Goal: Task Accomplishment & Management: Manage account settings

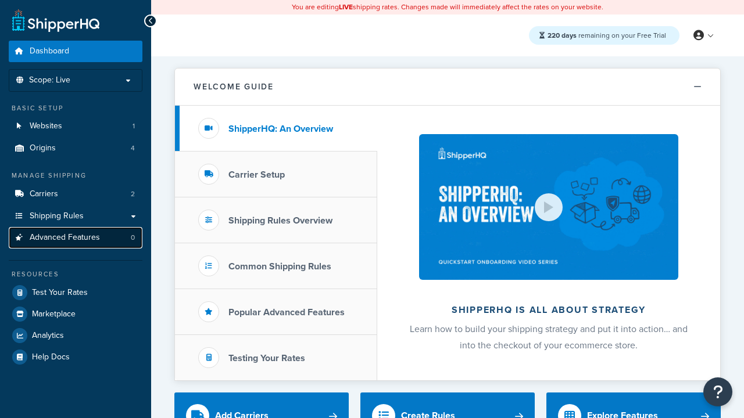
click at [76, 238] on span "Advanced Features" at bounding box center [65, 238] width 70 height 10
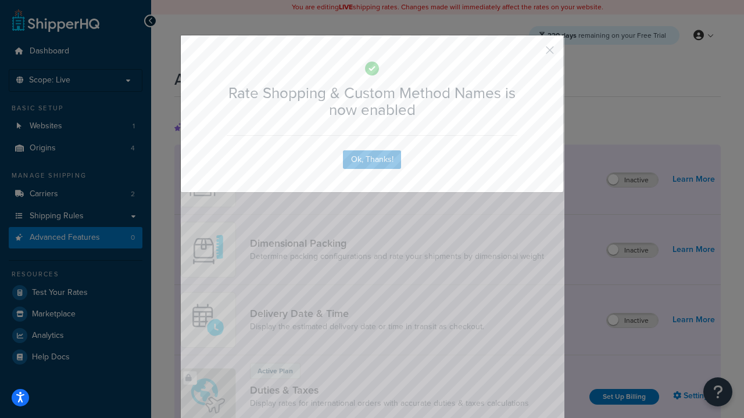
scroll to position [517, 0]
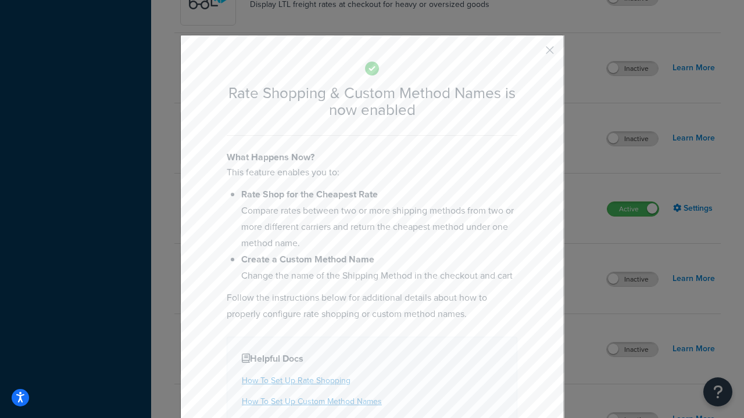
click at [532, 53] on button "button" at bounding box center [532, 54] width 3 height 3
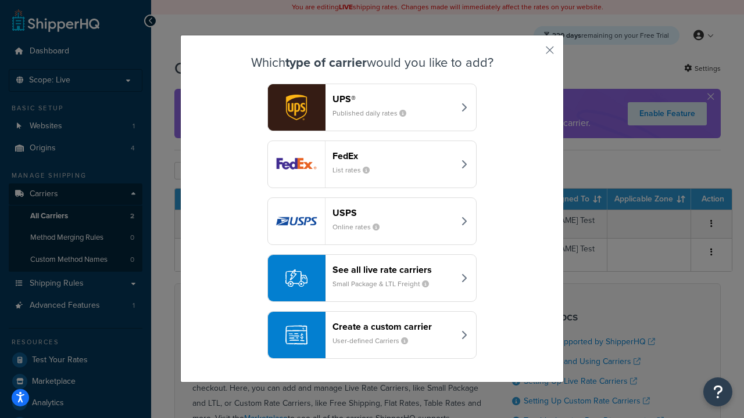
click at [372, 278] on div "See all live rate carriers Small Package & LTL Freight" at bounding box center [392, 278] width 121 height 28
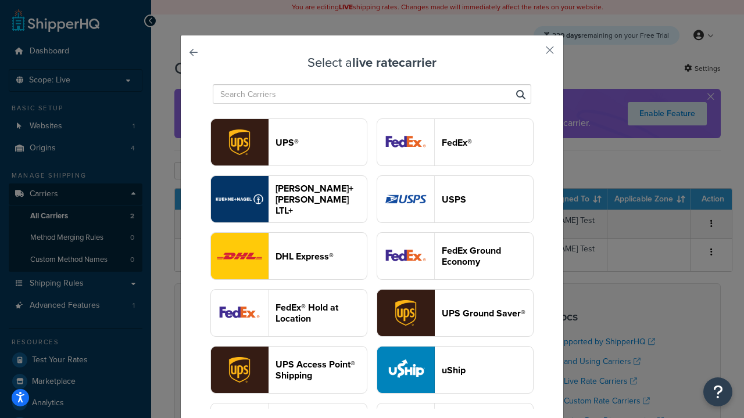
click at [455, 199] on header "USPS" at bounding box center [487, 199] width 91 height 11
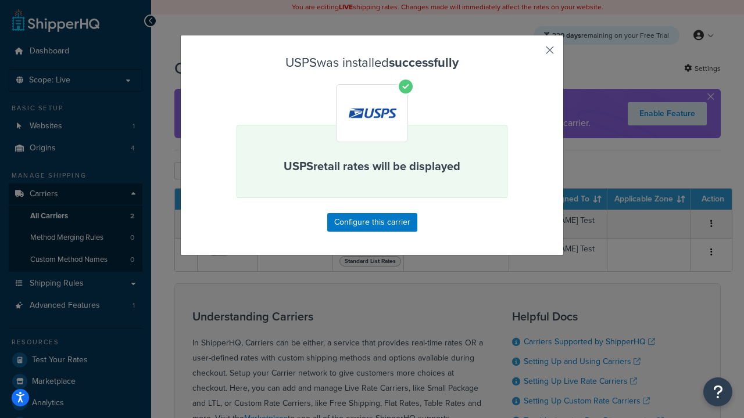
click at [532, 54] on button "button" at bounding box center [532, 54] width 3 height 3
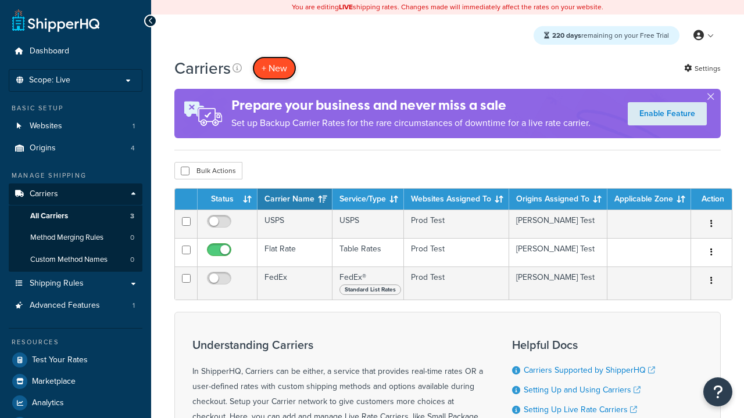
click at [274, 68] on button "+ New" at bounding box center [274, 68] width 44 height 24
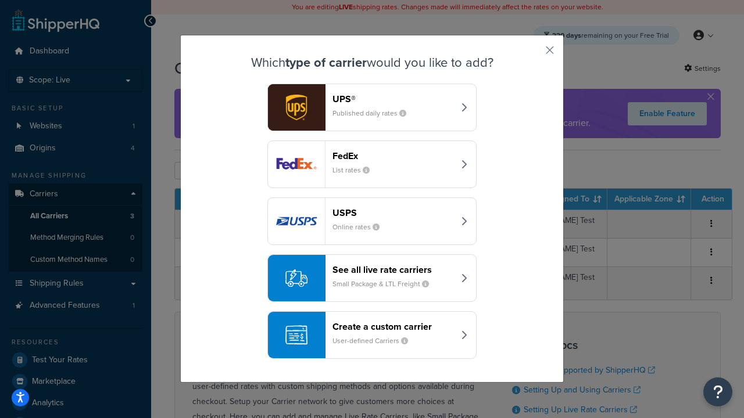
click at [372, 278] on div "See all live rate carriers Small Package & LTL Freight" at bounding box center [392, 278] width 121 height 28
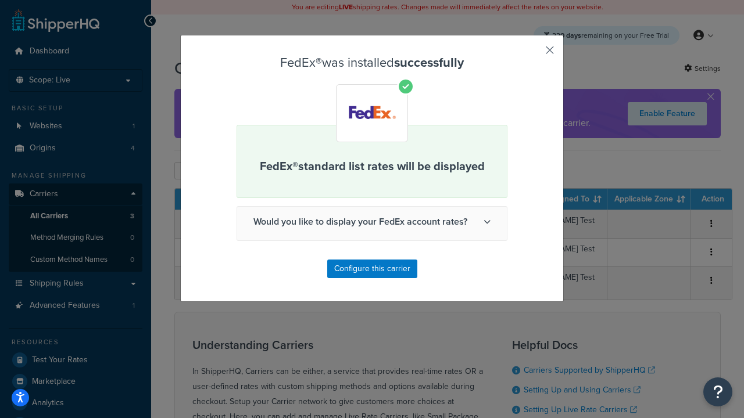
click at [532, 54] on button "button" at bounding box center [532, 54] width 3 height 3
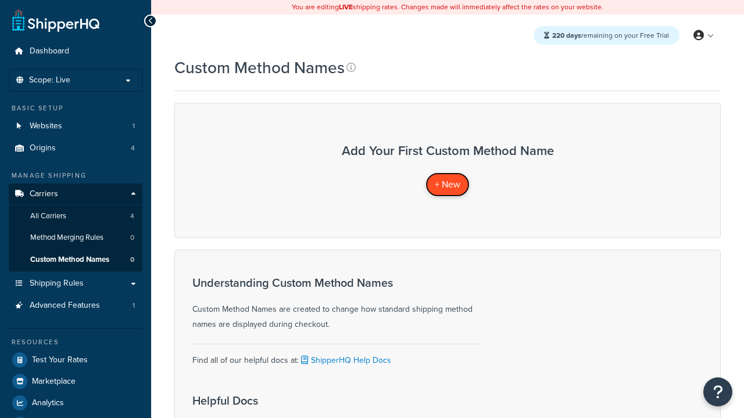
click at [447, 184] on span "+ New" at bounding box center [448, 184] width 26 height 13
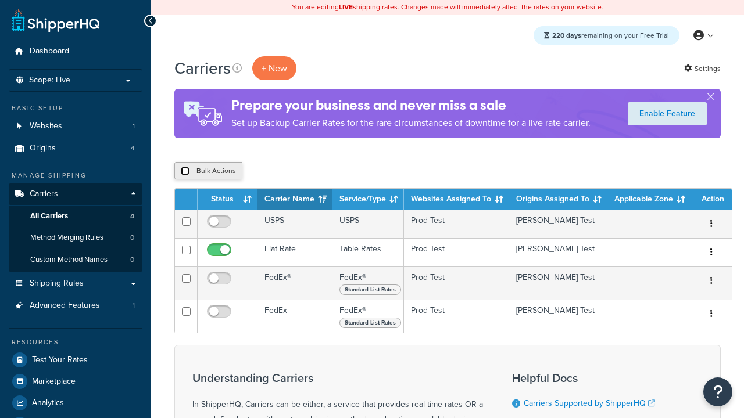
click at [185, 171] on input "checkbox" at bounding box center [185, 171] width 9 height 9
checkbox input "true"
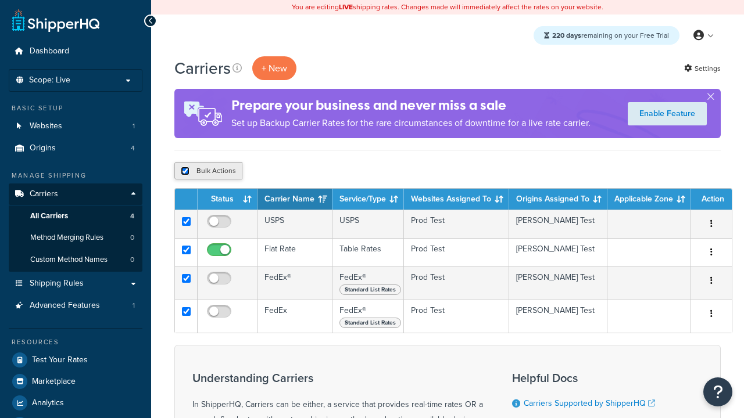
checkbox input "true"
click at [313, 171] on button "Delete" at bounding box center [310, 170] width 40 height 17
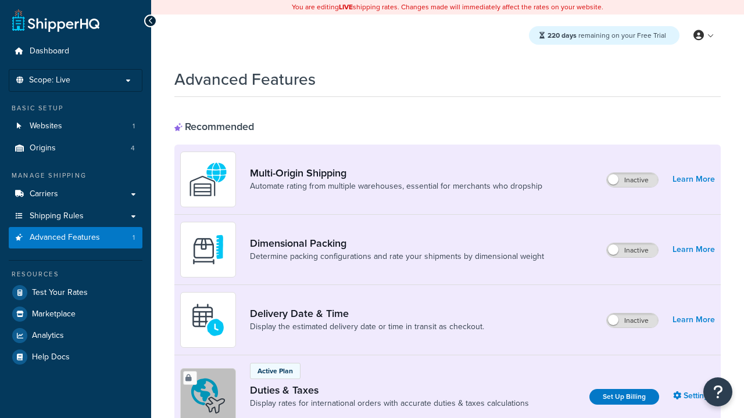
scroll to position [517, 0]
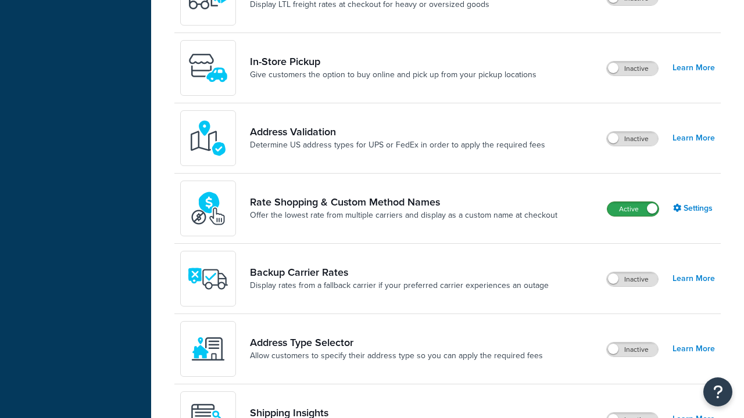
click at [633, 209] on label "Active" at bounding box center [632, 209] width 51 height 14
